Goal: Information Seeking & Learning: Learn about a topic

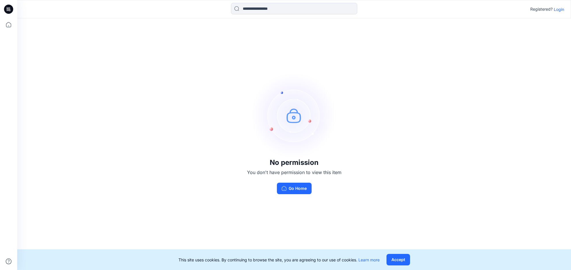
click at [563, 9] on p "Login" at bounding box center [559, 9] width 10 height 6
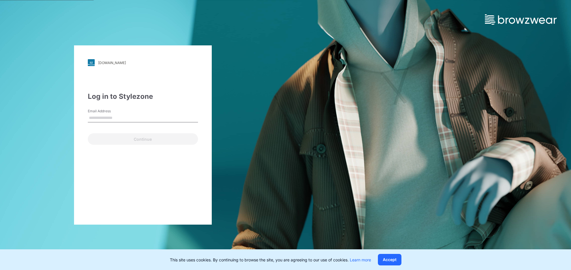
click at [130, 119] on input "Email Address" at bounding box center [143, 118] width 110 height 9
drag, startPoint x: 162, startPoint y: 113, endPoint x: 158, endPoint y: 119, distance: 6.7
click at [162, 114] on input "Email Address" at bounding box center [143, 118] width 110 height 9
paste input "**********"
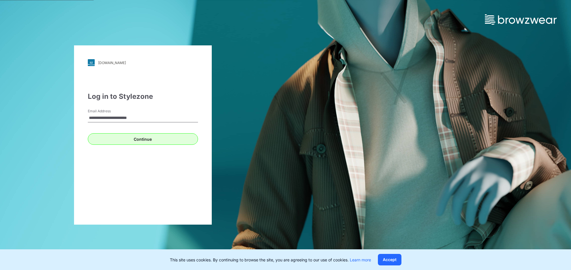
type input "**********"
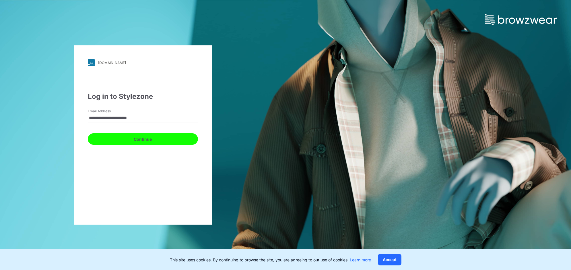
click at [99, 141] on button "Continue" at bounding box center [143, 138] width 110 height 11
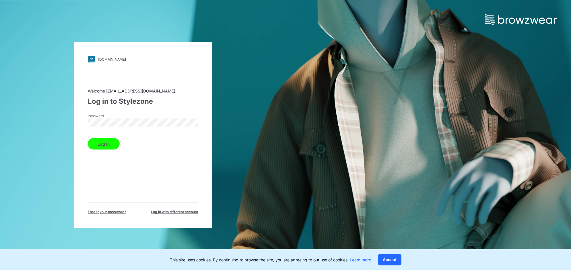
click at [119, 136] on div "Log in" at bounding box center [143, 143] width 110 height 14
click at [94, 148] on button "Log in" at bounding box center [104, 143] width 32 height 11
click at [96, 144] on div "Log in" at bounding box center [143, 143] width 110 height 14
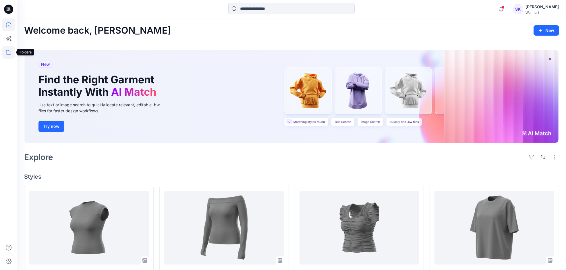
click at [8, 52] on icon at bounding box center [8, 52] width 13 height 13
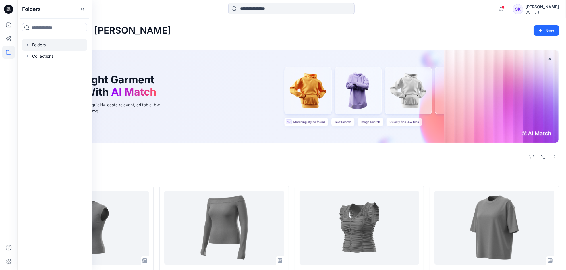
click at [59, 46] on div at bounding box center [54, 44] width 65 height 11
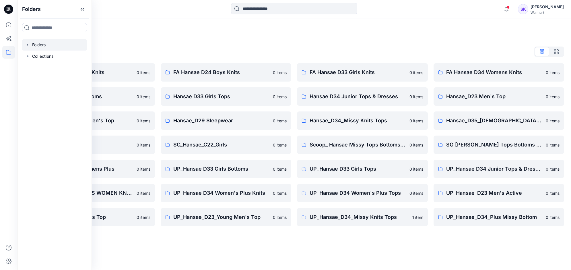
click at [144, 49] on div "Folders List" at bounding box center [294, 51] width 540 height 9
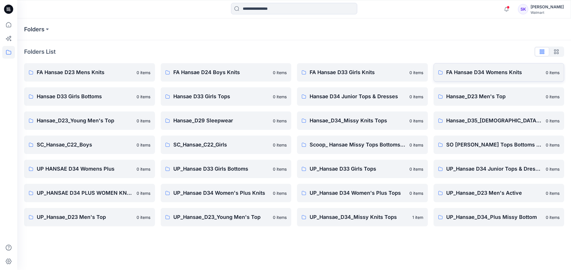
click at [466, 74] on p "FA Hansae D34 Womens Knits" at bounding box center [494, 72] width 96 height 8
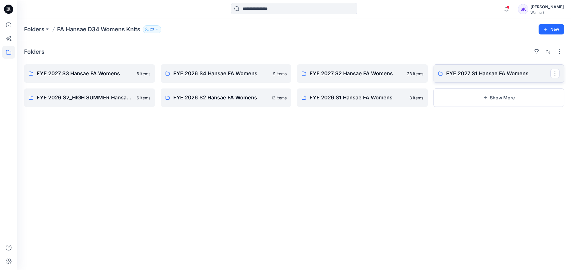
click at [460, 75] on p "FYE 2027 S1 Hansae FA Womens" at bounding box center [498, 73] width 104 height 8
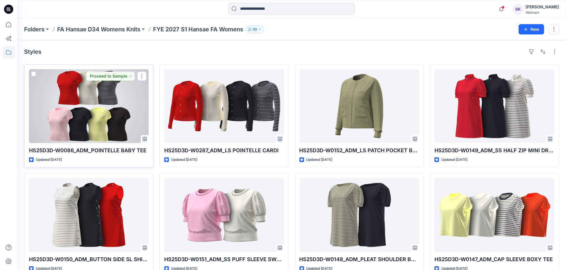
click at [104, 121] on div at bounding box center [89, 106] width 120 height 74
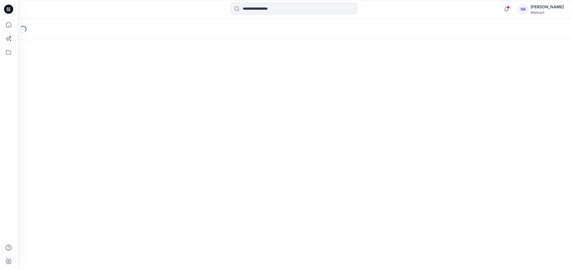
click at [104, 121] on div "Loading..." at bounding box center [294, 143] width 554 height 251
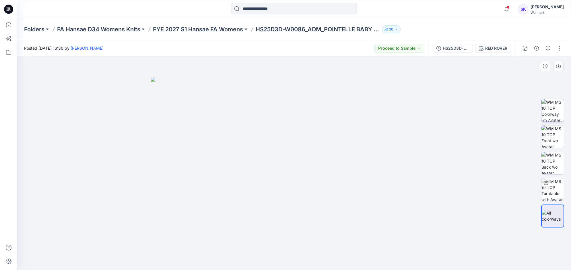
click at [561, 111] on img at bounding box center [553, 110] width 22 height 22
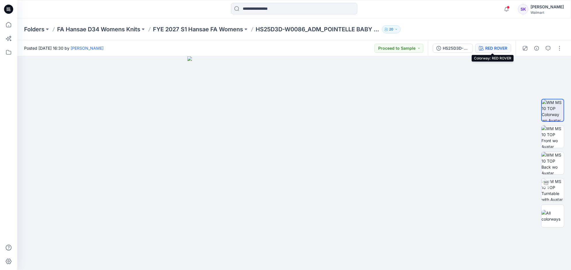
click at [491, 49] on div "RED ROVER" at bounding box center [496, 48] width 22 height 6
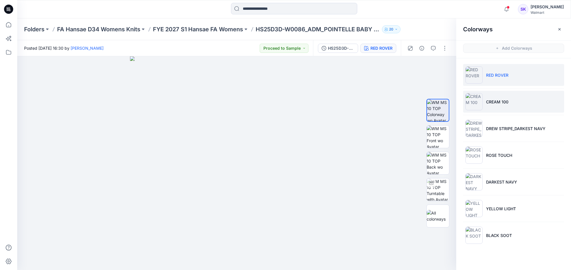
click at [488, 109] on li "CREAM 100" at bounding box center [513, 102] width 101 height 22
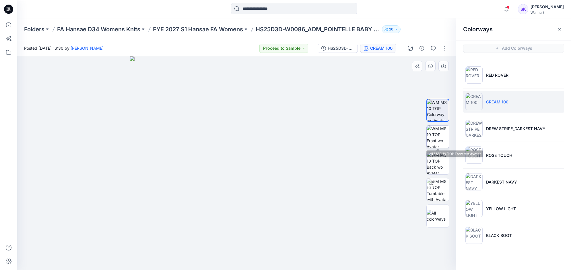
click at [442, 137] on img at bounding box center [438, 136] width 22 height 22
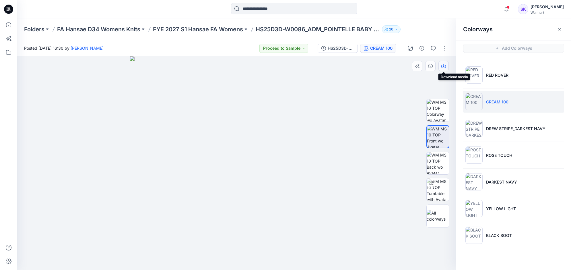
click at [447, 67] on button "button" at bounding box center [444, 66] width 10 height 10
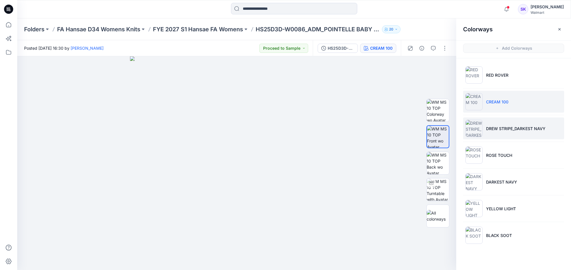
click at [489, 131] on li "DREW STRIPE_DARKEST NAVY" at bounding box center [513, 128] width 101 height 22
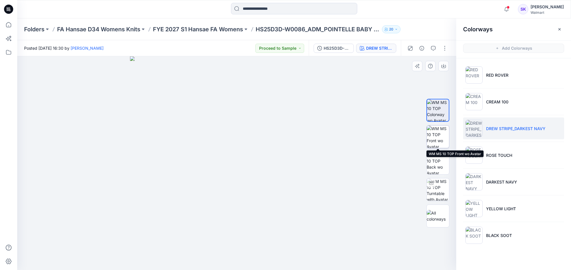
click at [437, 129] on img at bounding box center [438, 136] width 22 height 22
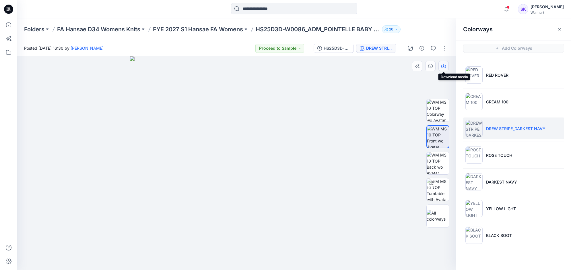
click at [440, 68] on button "button" at bounding box center [444, 66] width 10 height 10
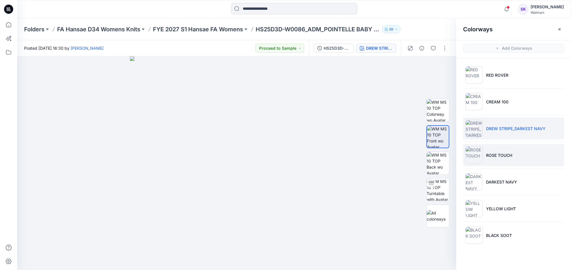
click at [500, 161] on li "ROSE TOUCH" at bounding box center [513, 155] width 101 height 22
click at [500, 160] on li "ROSE TOUCH" at bounding box center [513, 155] width 101 height 22
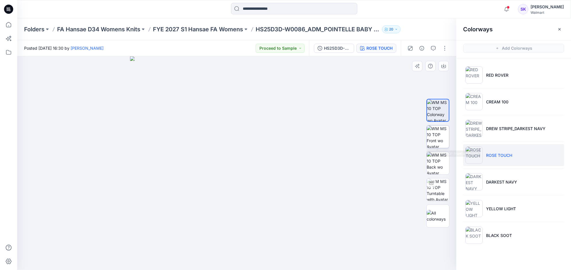
click at [431, 129] on img at bounding box center [438, 136] width 22 height 22
click at [442, 64] on icon "button" at bounding box center [443, 66] width 5 height 5
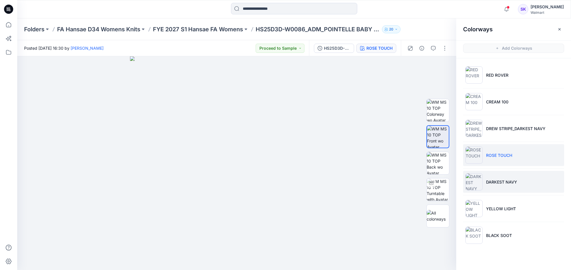
click at [510, 185] on li "DARKEST NAVY" at bounding box center [513, 182] width 101 height 22
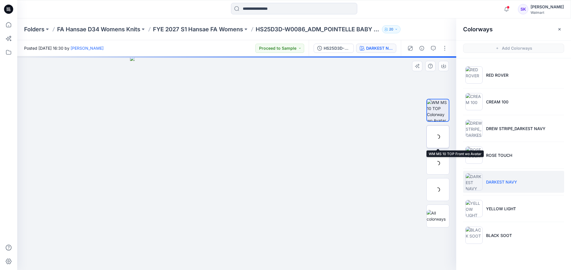
click at [436, 136] on div at bounding box center [437, 136] width 23 height 23
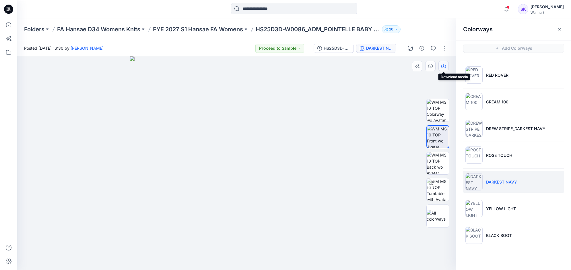
click at [440, 66] on button "button" at bounding box center [444, 66] width 10 height 10
click at [252, 165] on img at bounding box center [237, 163] width 214 height 214
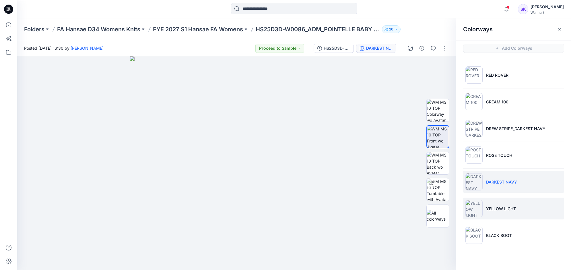
click at [515, 197] on li "YELLOW LIGHT" at bounding box center [513, 208] width 101 height 22
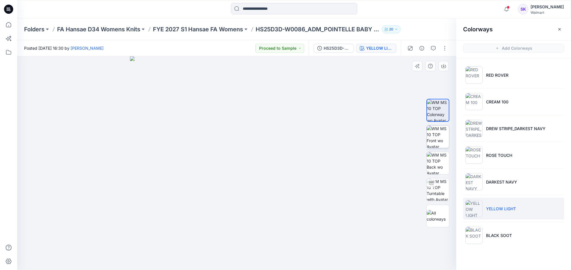
click at [443, 142] on img at bounding box center [438, 136] width 22 height 22
click at [446, 64] on icon "button" at bounding box center [443, 66] width 5 height 5
click at [286, 194] on img at bounding box center [237, 163] width 214 height 214
click at [513, 221] on ul "RED ROVER CREAM 100 DREW STRIPE_DARKEST NAVY ROSE TOUCH DARKEST NAVY YELLOW LIG…" at bounding box center [513, 154] width 115 height 193
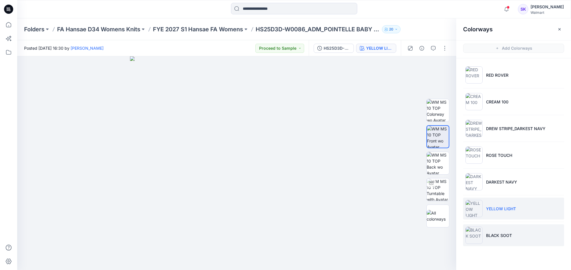
click at [506, 230] on li "BLACK SOOT" at bounding box center [513, 235] width 101 height 22
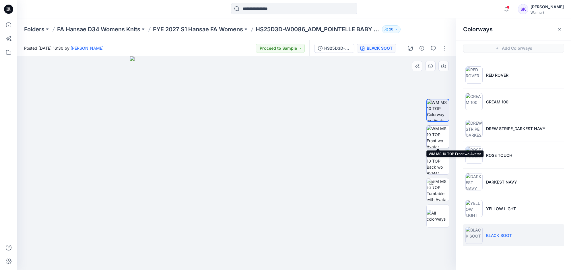
click at [435, 137] on img at bounding box center [438, 136] width 22 height 22
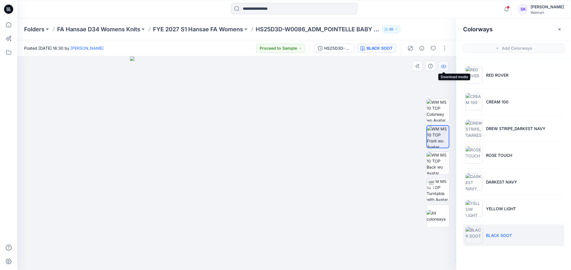
click at [444, 65] on icon "button" at bounding box center [444, 65] width 2 height 3
click at [284, 131] on img at bounding box center [237, 163] width 214 height 214
click at [226, 30] on p "FYE 2027 S1 Hansae FA Womens" at bounding box center [198, 29] width 90 height 8
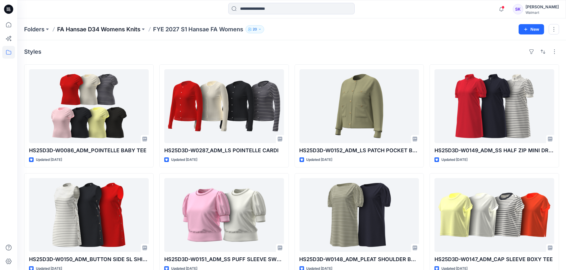
click at [134, 26] on p "FA Hansae D34 Womens Knits" at bounding box center [98, 29] width 83 height 8
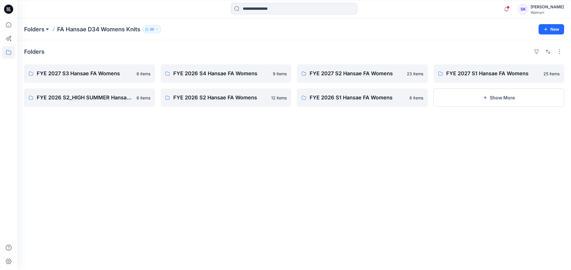
click at [46, 29] on button at bounding box center [47, 29] width 6 height 8
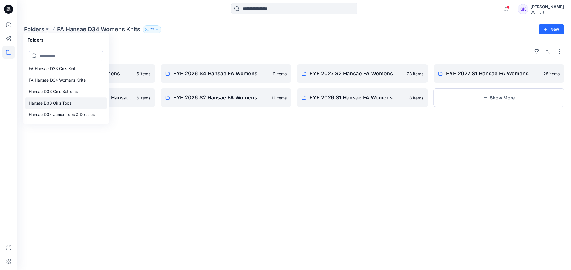
scroll to position [36, 0]
click at [69, 56] on input at bounding box center [66, 56] width 75 height 10
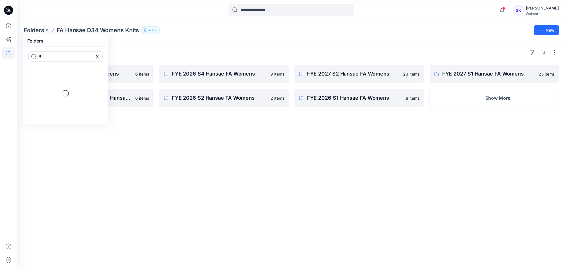
scroll to position [0, 0]
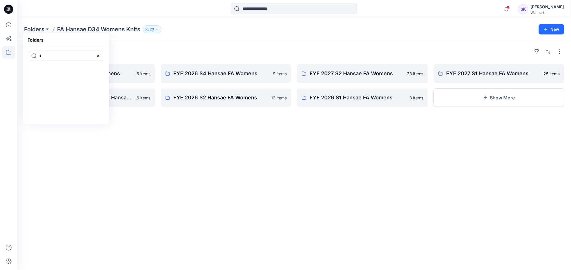
type input "*"
type input "**"
click at [86, 104] on p "FA Hansae D34 Womens Knits" at bounding box center [57, 104] width 57 height 7
click at [480, 71] on p "FYE 2027 S1 Hansae FA Womens" at bounding box center [498, 73] width 104 height 8
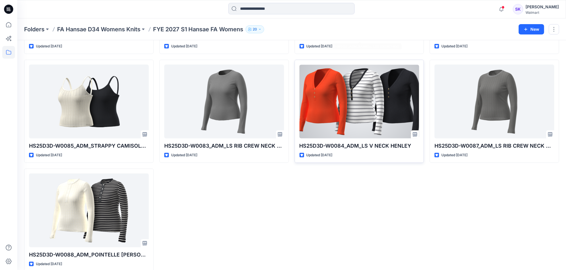
scroll to position [558, 0]
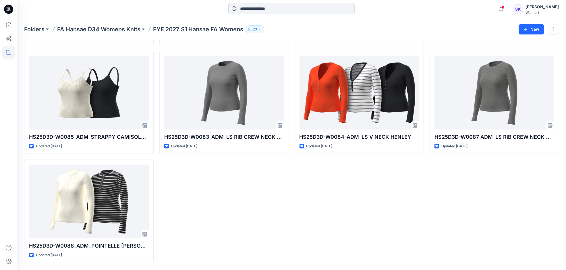
click at [243, 6] on input at bounding box center [291, 8] width 126 height 11
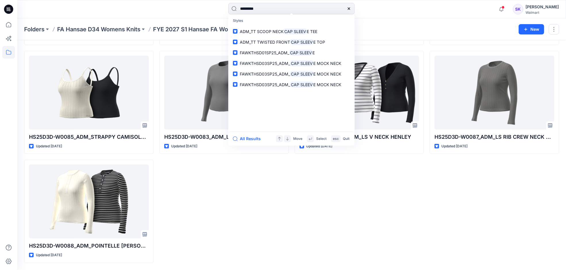
type input "**********"
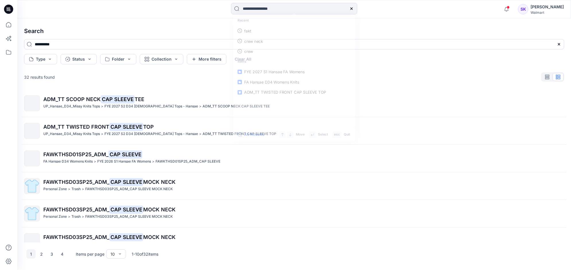
type input "*"
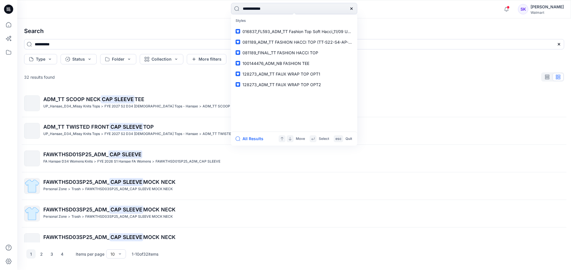
type input "**********"
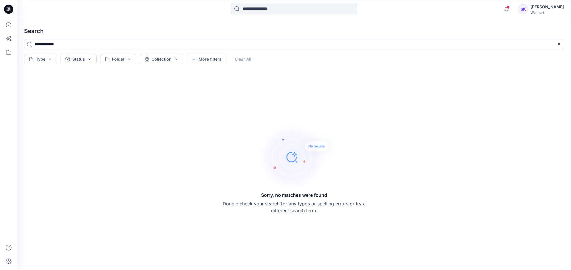
click at [269, 7] on input at bounding box center [294, 8] width 126 height 11
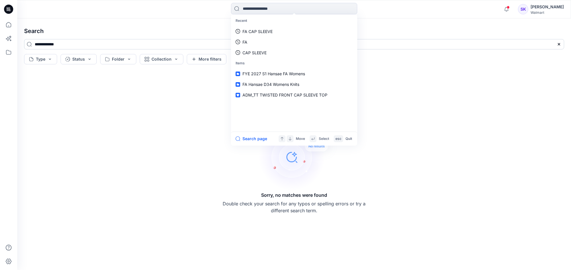
click at [37, 45] on input "**********" at bounding box center [294, 44] width 540 height 10
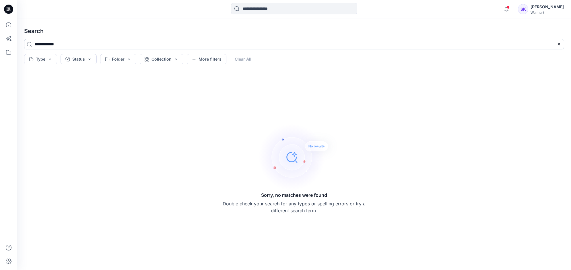
drag, startPoint x: 38, startPoint y: 45, endPoint x: 86, endPoint y: 41, distance: 48.4
click at [86, 41] on input "**********" at bounding box center [294, 44] width 540 height 10
type input "*"
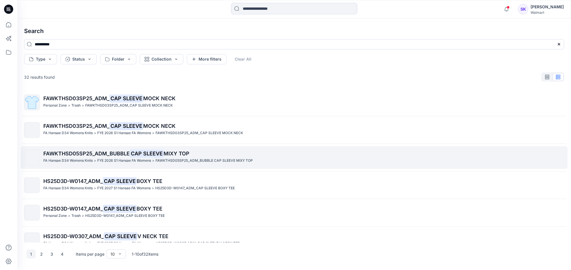
scroll to position [123, 0]
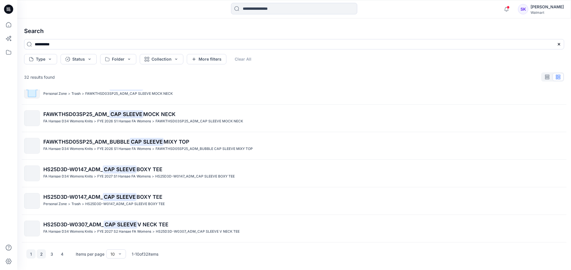
type input "**********"
click at [42, 251] on button "2" at bounding box center [41, 253] width 9 height 9
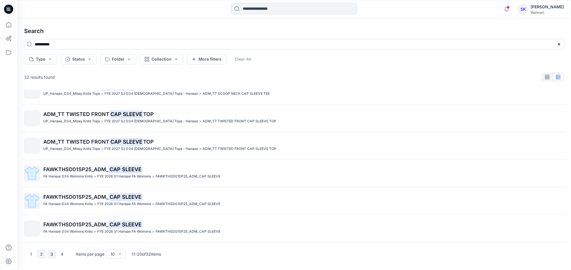
click at [54, 252] on button "3" at bounding box center [51, 253] width 9 height 9
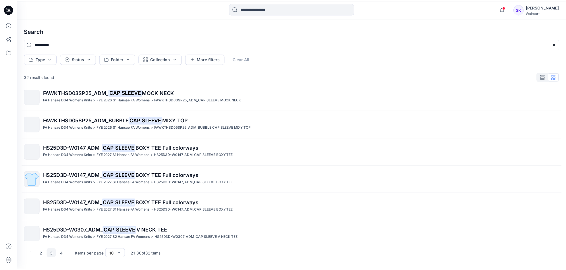
scroll to position [0, 0]
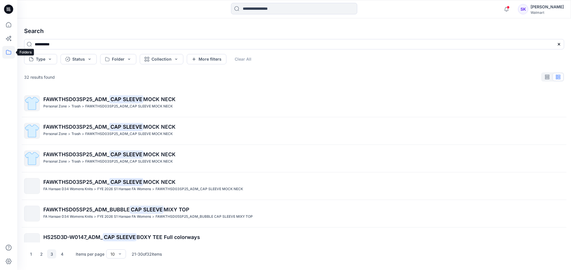
click at [12, 52] on icon at bounding box center [8, 52] width 13 height 13
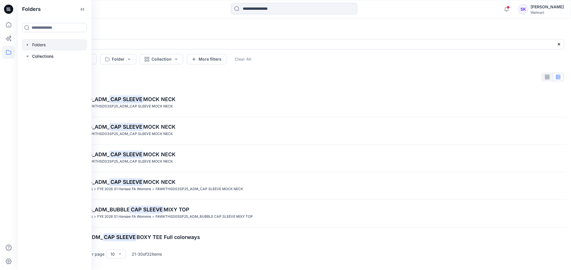
click at [34, 48] on div at bounding box center [54, 44] width 65 height 11
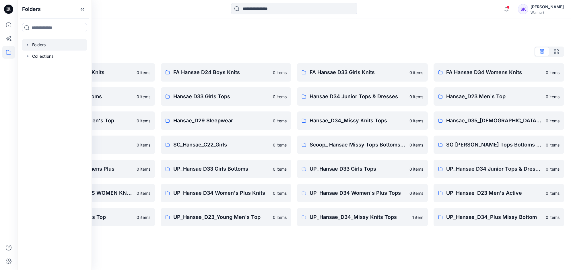
click at [455, 49] on div "Folders List" at bounding box center [294, 51] width 540 height 9
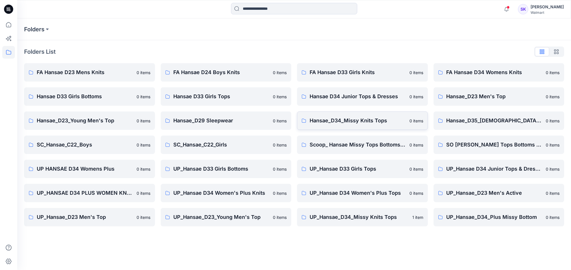
click at [375, 121] on p "Hansae_D34_Missy Knits Tops" at bounding box center [358, 121] width 96 height 8
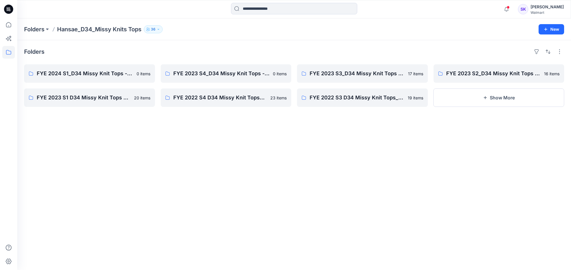
click at [92, 28] on p "Hansae_D34_Missy Knits Tops" at bounding box center [99, 29] width 84 height 8
click at [44, 26] on p "Folders" at bounding box center [34, 29] width 20 height 8
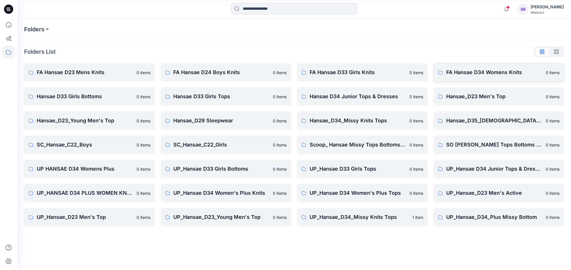
click at [467, 71] on p "FA Hansae D34 Womens Knits" at bounding box center [494, 72] width 96 height 8
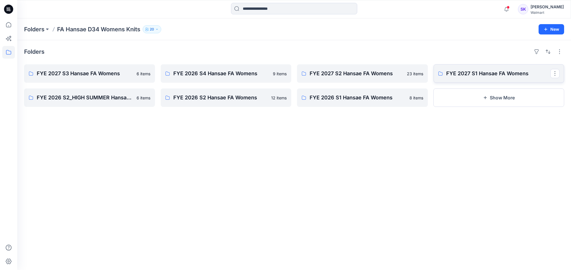
click at [473, 68] on link "FYE 2027 S1 Hansae FA Womens" at bounding box center [499, 73] width 131 height 18
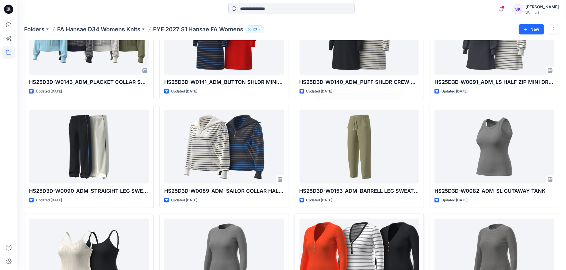
scroll to position [486, 0]
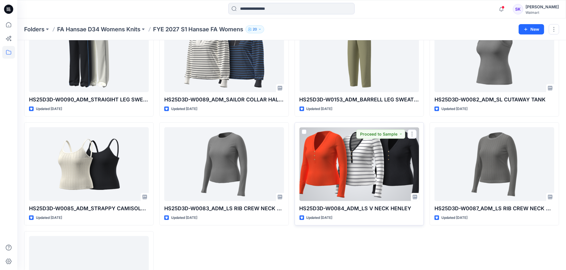
click at [375, 144] on div at bounding box center [359, 164] width 120 height 74
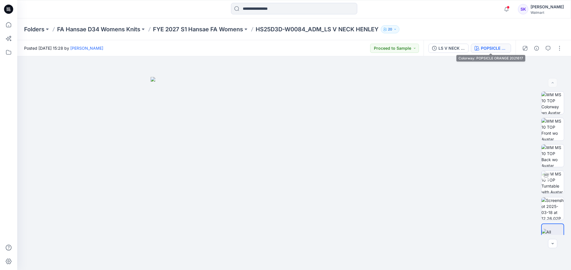
click at [492, 45] on div "POPSICLE ORANGE 2021617" at bounding box center [494, 48] width 26 height 6
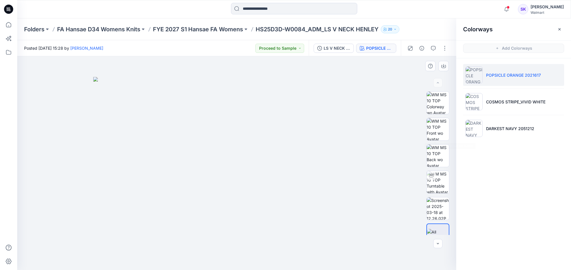
click at [379, 131] on img at bounding box center [236, 173] width 287 height 193
click at [437, 123] on img at bounding box center [438, 129] width 22 height 22
click at [442, 69] on button "button" at bounding box center [444, 66] width 10 height 10
click at [445, 63] on button "button" at bounding box center [444, 66] width 10 height 10
click at [365, 135] on div at bounding box center [236, 163] width 439 height 214
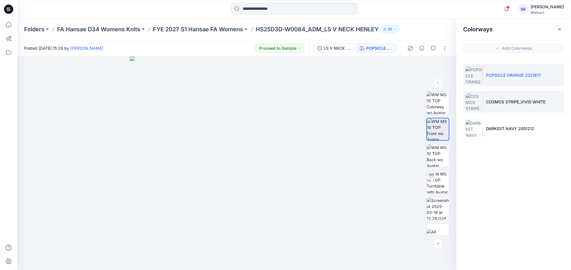
click at [490, 107] on li "COSMOS STRIPE_VIVID WHITE" at bounding box center [513, 102] width 101 height 22
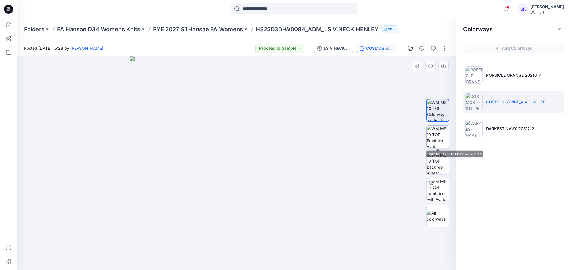
click at [442, 138] on img at bounding box center [438, 136] width 22 height 22
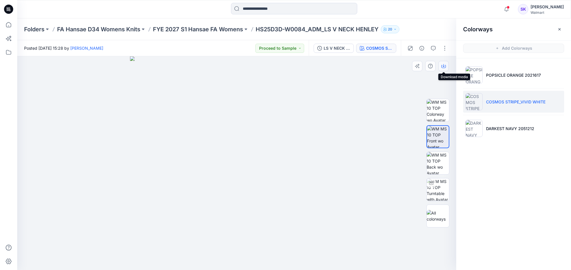
click at [442, 69] on button "button" at bounding box center [444, 66] width 10 height 10
drag, startPoint x: 346, startPoint y: 95, endPoint x: 376, endPoint y: 101, distance: 30.5
click at [346, 95] on div at bounding box center [236, 163] width 439 height 214
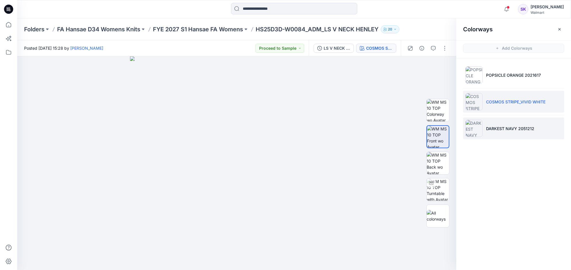
click at [492, 125] on li "DARKEST NAVY 2051212" at bounding box center [513, 128] width 101 height 22
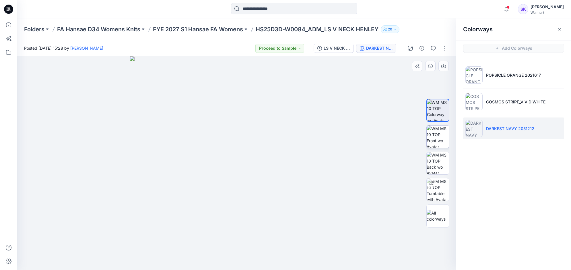
click at [430, 125] on img at bounding box center [438, 136] width 22 height 22
click at [443, 68] on icon "button" at bounding box center [443, 66] width 5 height 3
click at [382, 187] on div at bounding box center [236, 163] width 439 height 214
